Goal: Task Accomplishment & Management: Use online tool/utility

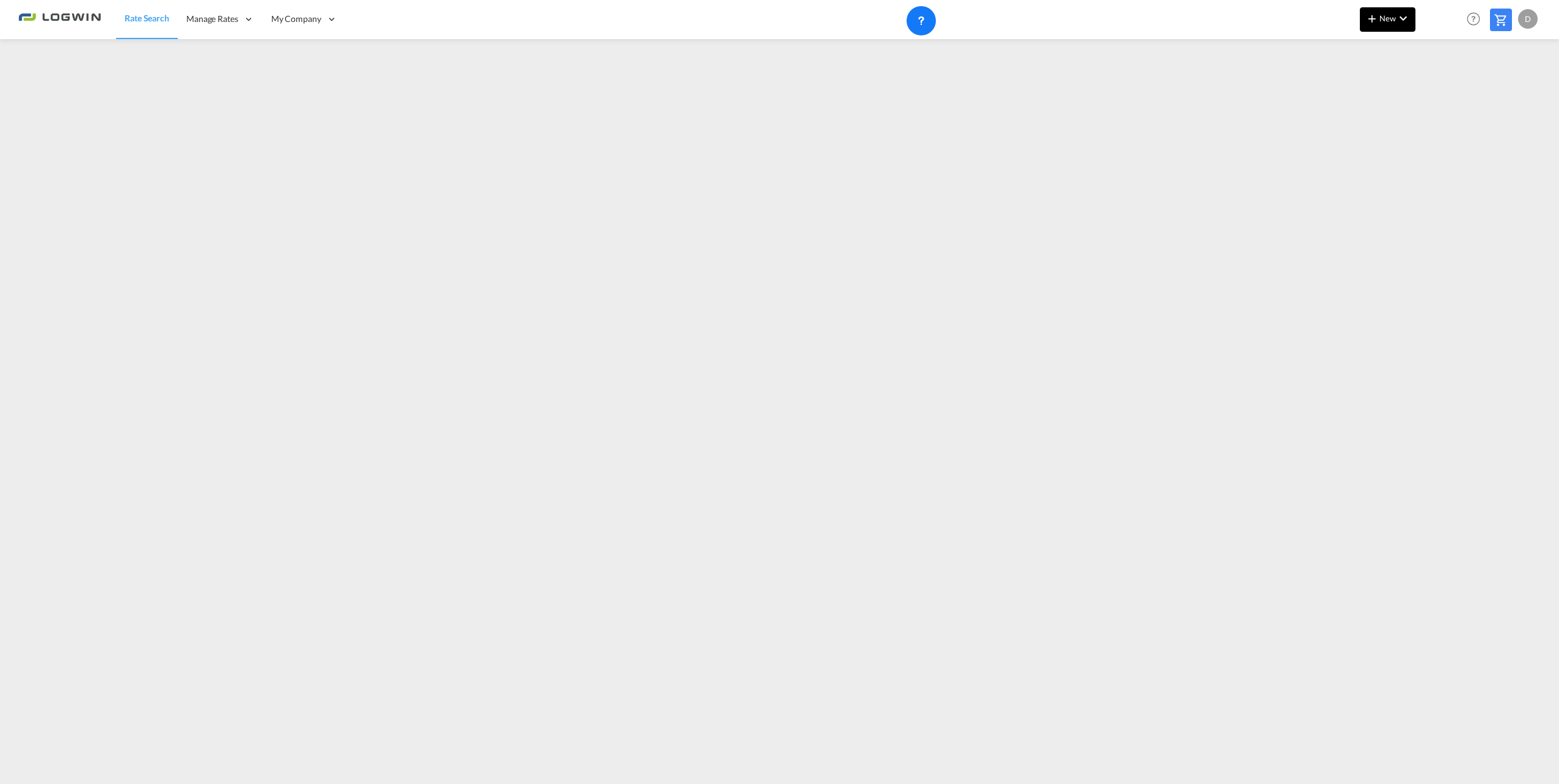
click at [1402, 25] on md-icon "icon-chevron-down" at bounding box center [1403, 19] width 15 height 15
click at [1452, 85] on div "Ratesheet" at bounding box center [1454, 92] width 45 height 31
click at [1381, 21] on span "New" at bounding box center [1388, 18] width 46 height 10
click at [1445, 90] on span "Ratesheet" at bounding box center [1438, 91] width 13 height 25
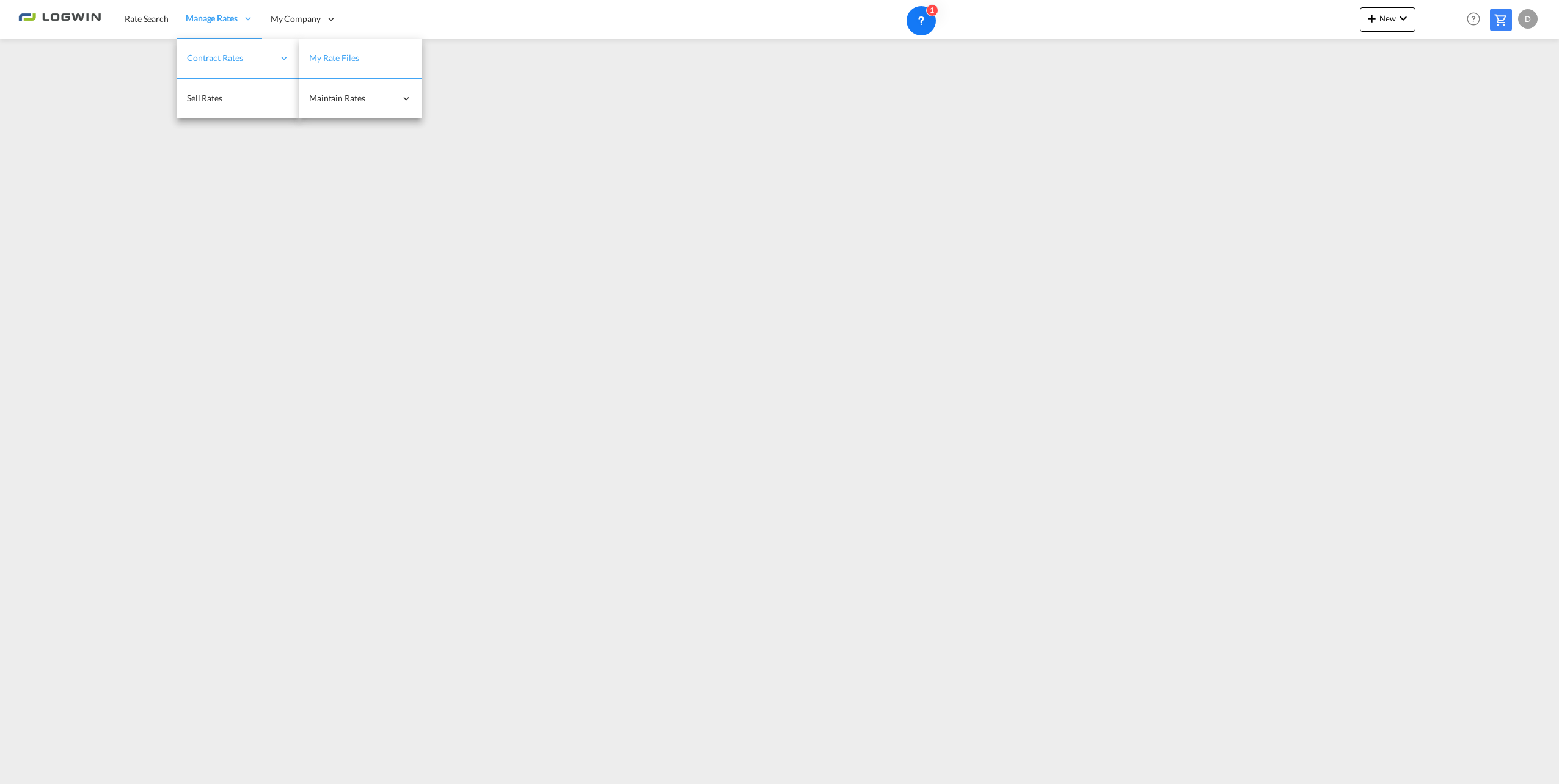
drag, startPoint x: 286, startPoint y: 50, endPoint x: 373, endPoint y: 63, distance: 88.0
click at [288, 50] on div "Contract Rates" at bounding box center [238, 59] width 122 height 40
click at [373, 63] on link "My Rate Files" at bounding box center [360, 59] width 122 height 40
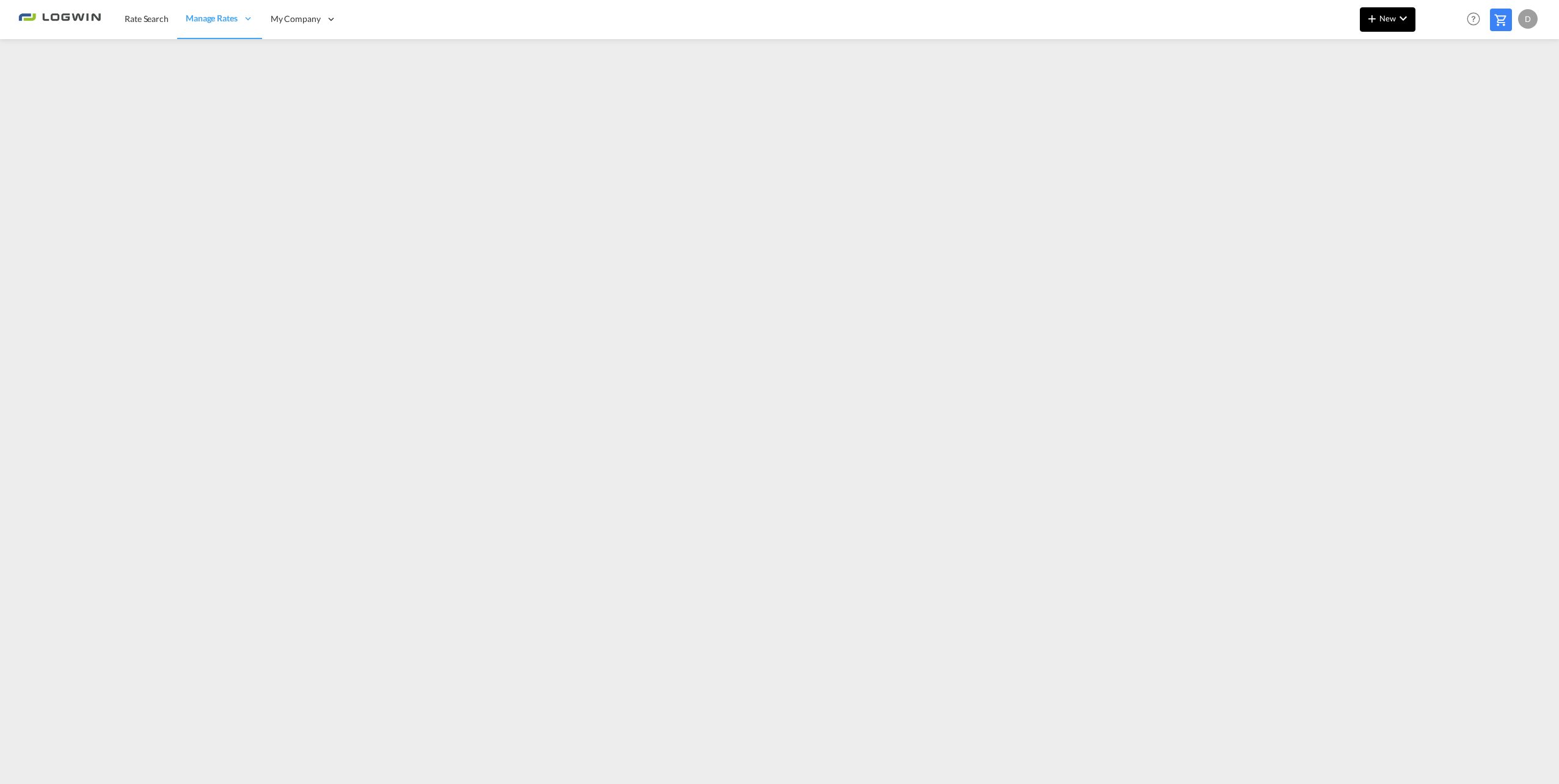
click at [1410, 16] on md-icon "icon-chevron-down" at bounding box center [1403, 19] width 15 height 15
click at [1438, 91] on span "Ratesheet" at bounding box center [1438, 91] width 13 height 25
drag, startPoint x: 129, startPoint y: 15, endPoint x: 149, endPoint y: 5, distance: 22.4
click at [129, 15] on span "Rate Search" at bounding box center [147, 19] width 44 height 11
